Goal: Task Accomplishment & Management: Use online tool/utility

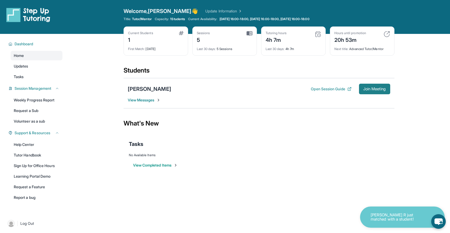
click at [370, 88] on span "Join Meeting" at bounding box center [374, 88] width 23 height 3
